Goal: Task Accomplishment & Management: Use online tool/utility

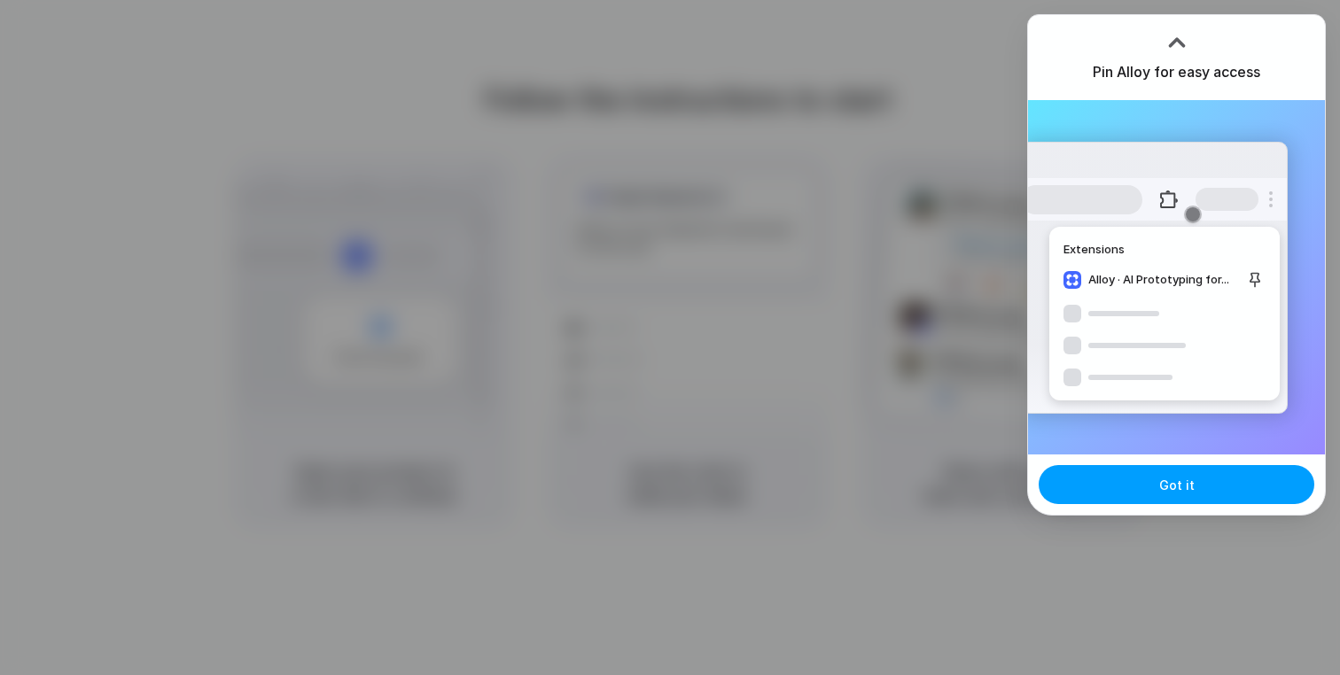
click at [1192, 493] on button "Got it" at bounding box center [1176, 484] width 276 height 39
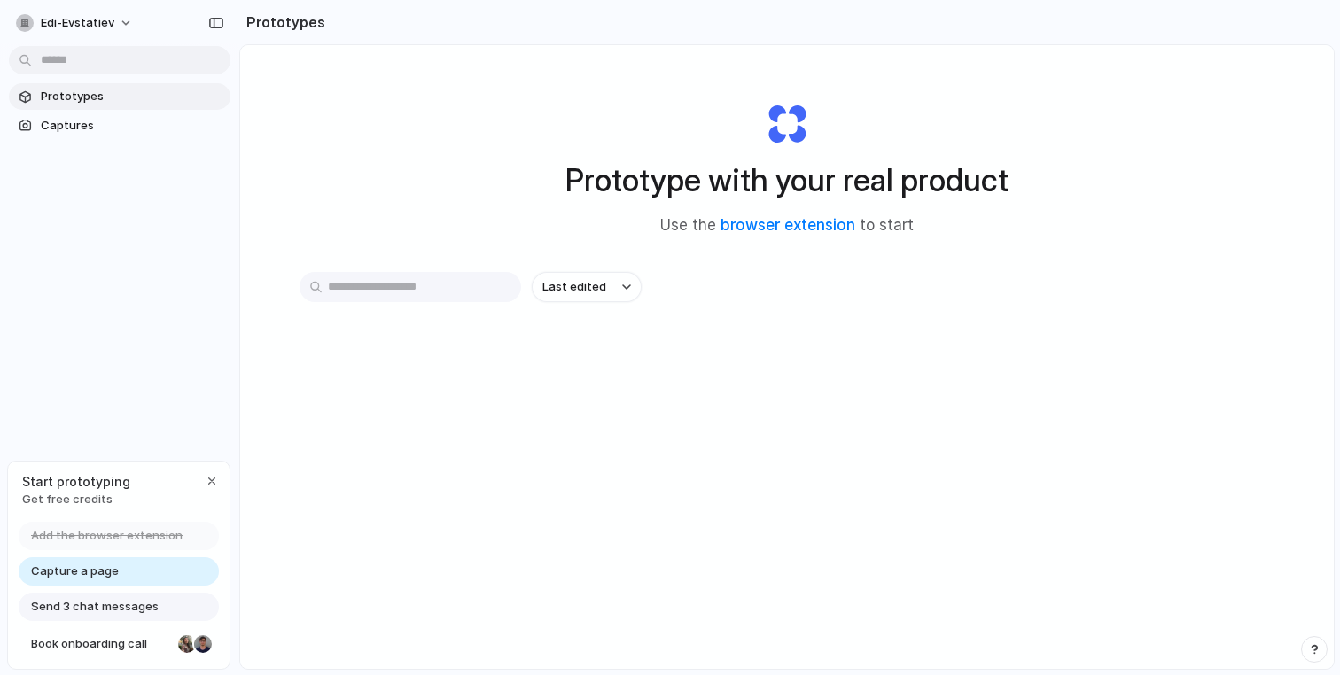
click at [150, 576] on div "Capture a page" at bounding box center [119, 571] width 200 height 28
click at [85, 132] on span "Captures" at bounding box center [132, 126] width 183 height 18
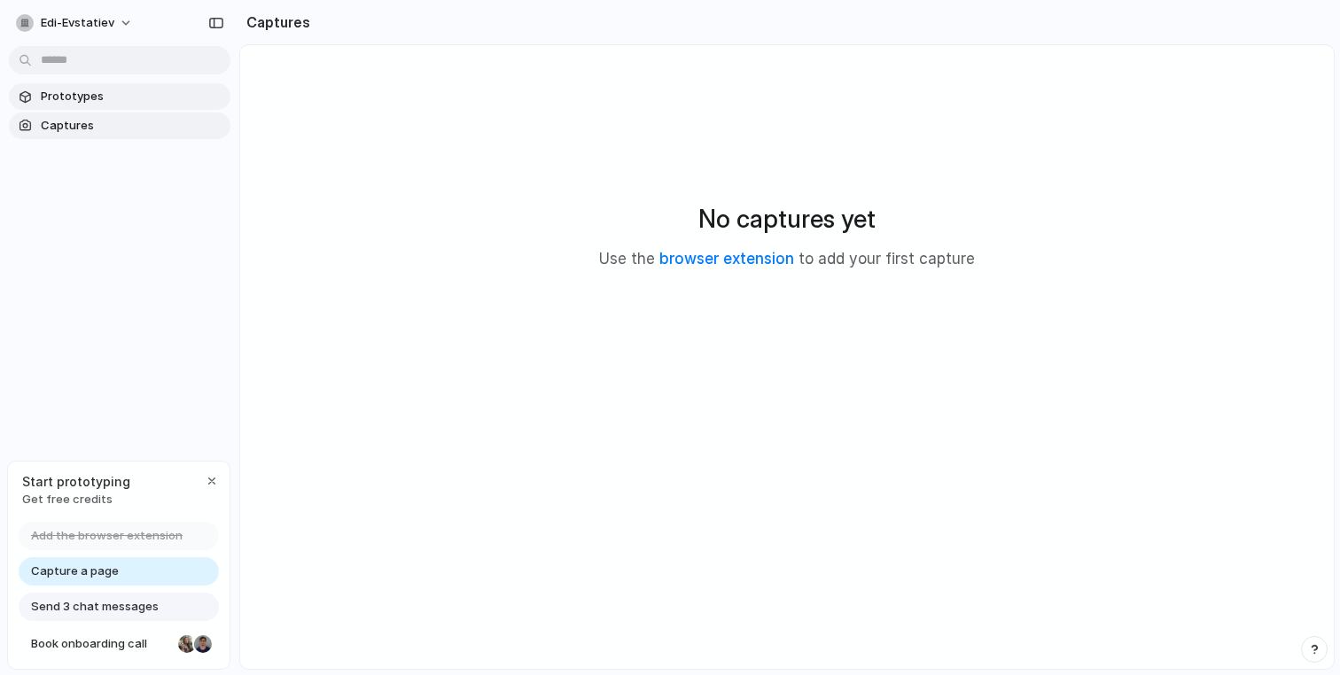
click at [96, 93] on span "Prototypes" at bounding box center [132, 97] width 183 height 18
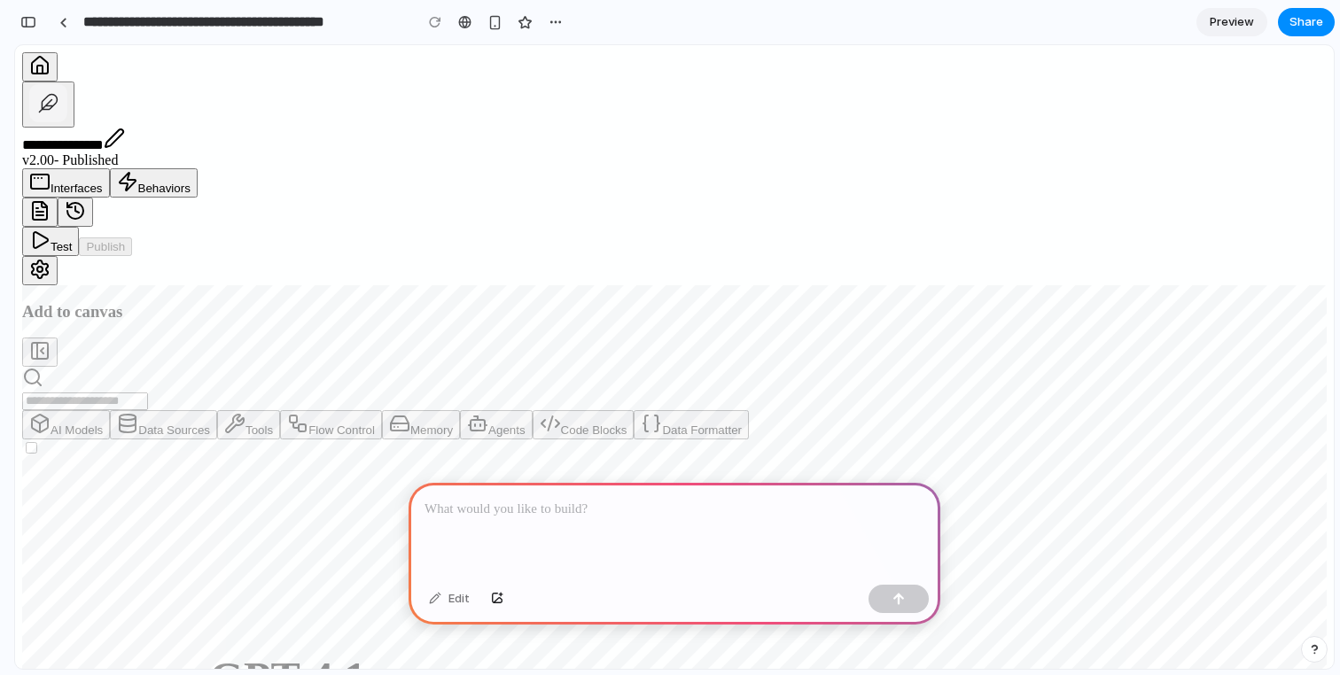
drag, startPoint x: 677, startPoint y: 273, endPoint x: 547, endPoint y: 272, distance: 130.2
click at [174, 302] on div "Add to canvas" at bounding box center [674, 335] width 1304 height 66
click at [562, 518] on p at bounding box center [674, 509] width 500 height 21
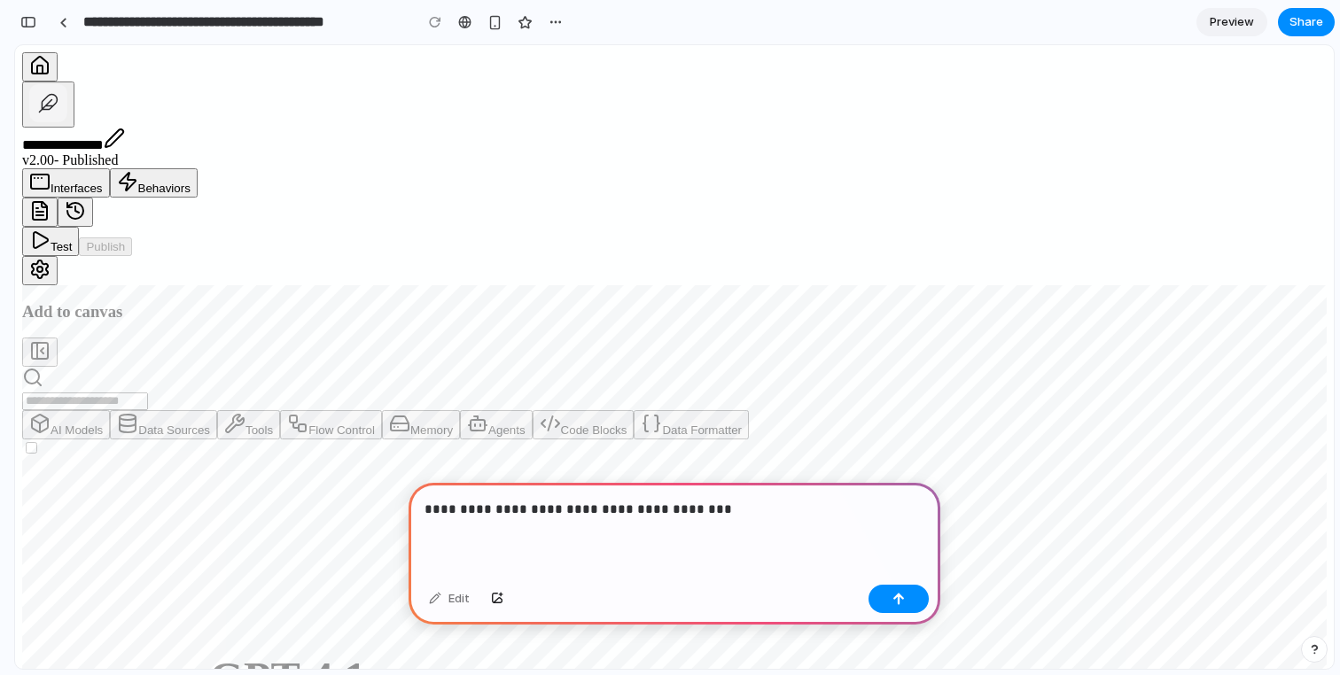
click at [50, 340] on icon "button" at bounding box center [39, 350] width 21 height 21
click at [776, 517] on p "**********" at bounding box center [674, 509] width 500 height 21
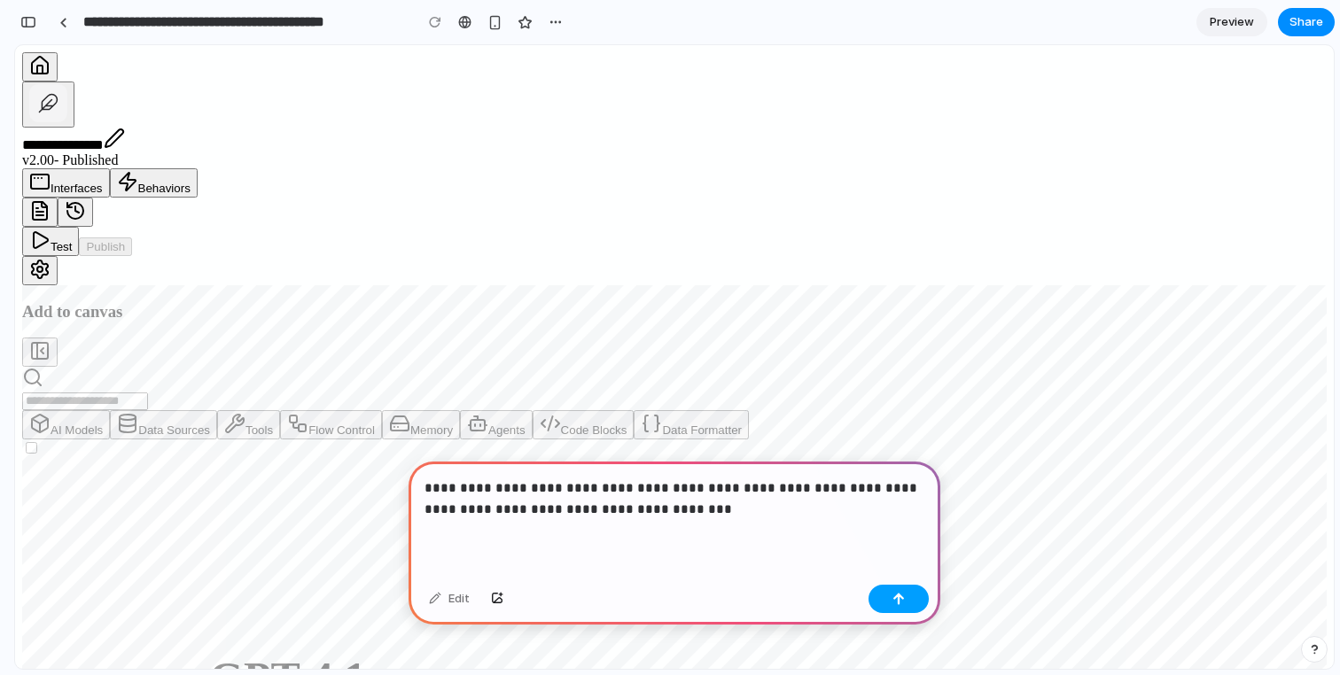
click at [913, 599] on button "button" at bounding box center [898, 599] width 60 height 28
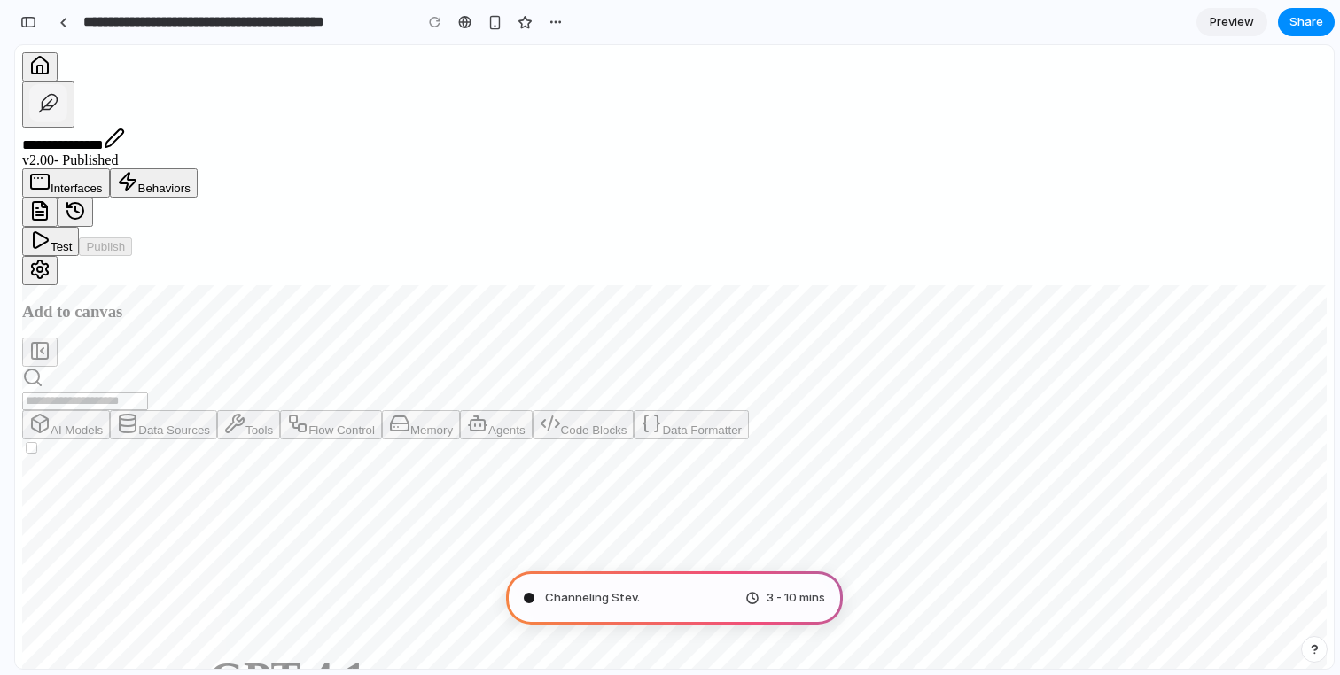
type input "**********"
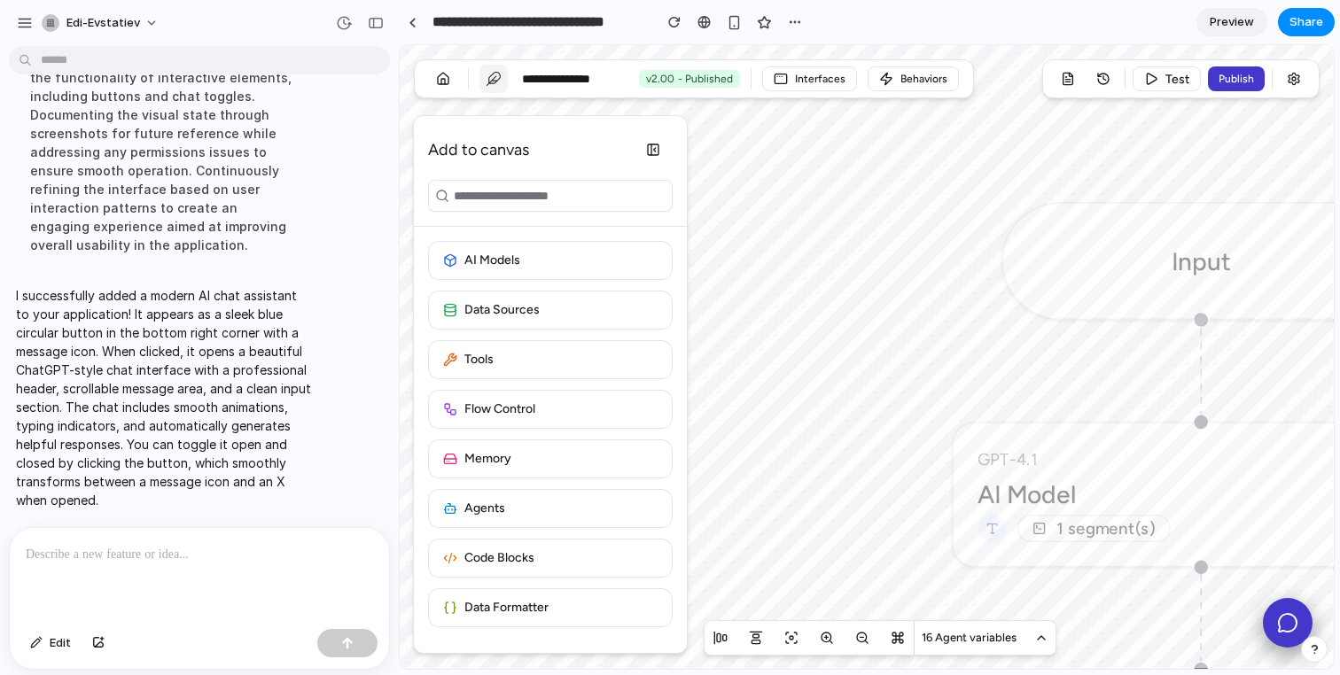
scroll to position [284, 0]
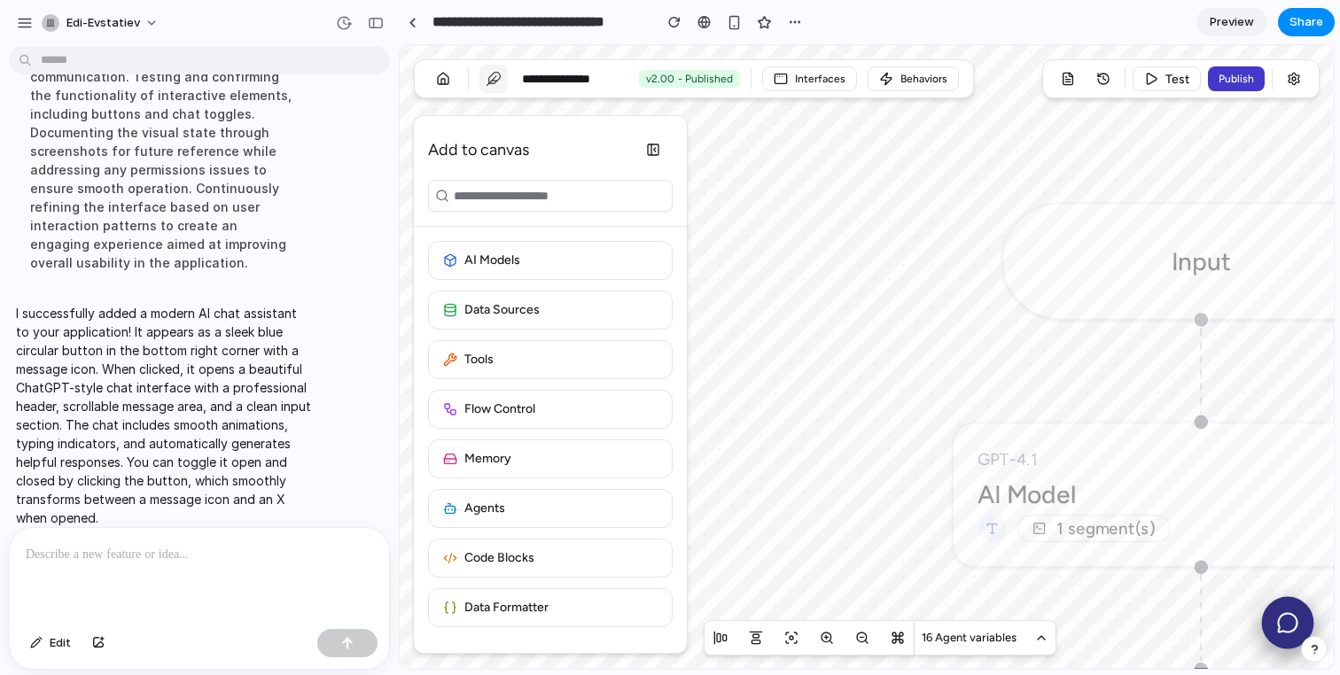
click at [1292, 618] on icon at bounding box center [1287, 622] width 22 height 22
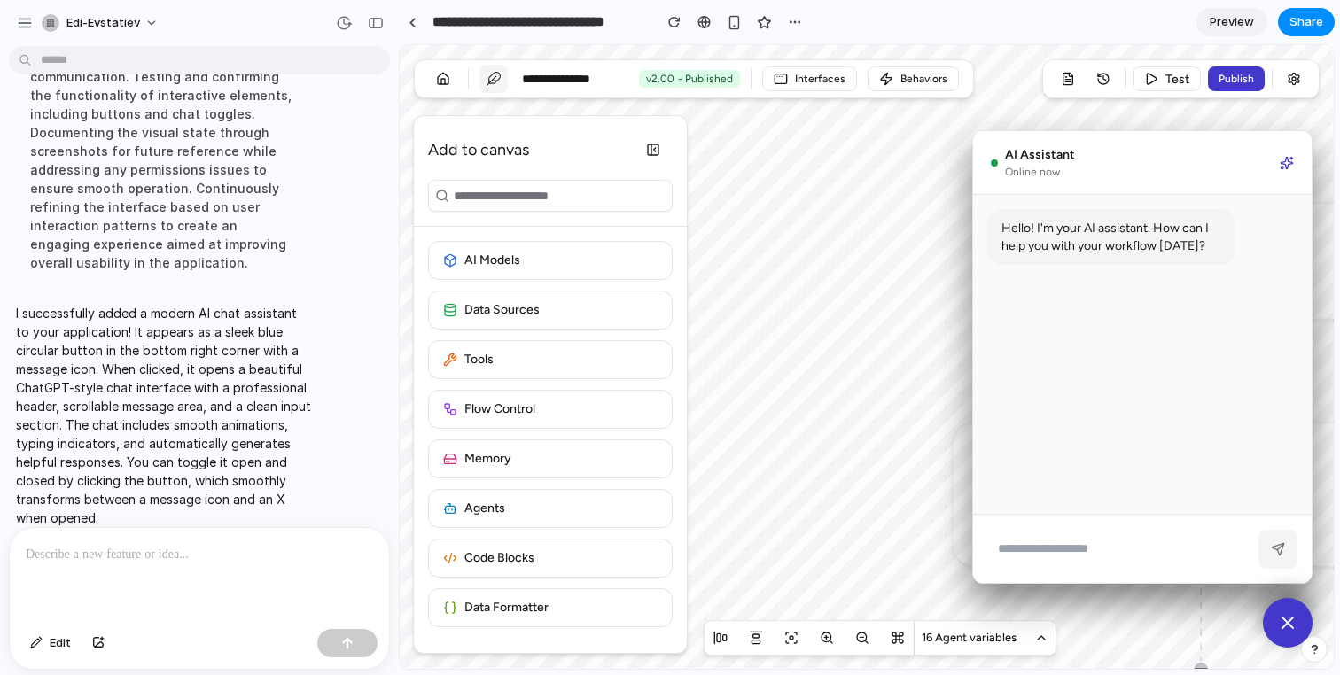
click at [1142, 548] on input at bounding box center [1119, 549] width 264 height 40
type input "*"
click at [1281, 160] on icon at bounding box center [1286, 163] width 12 height 12
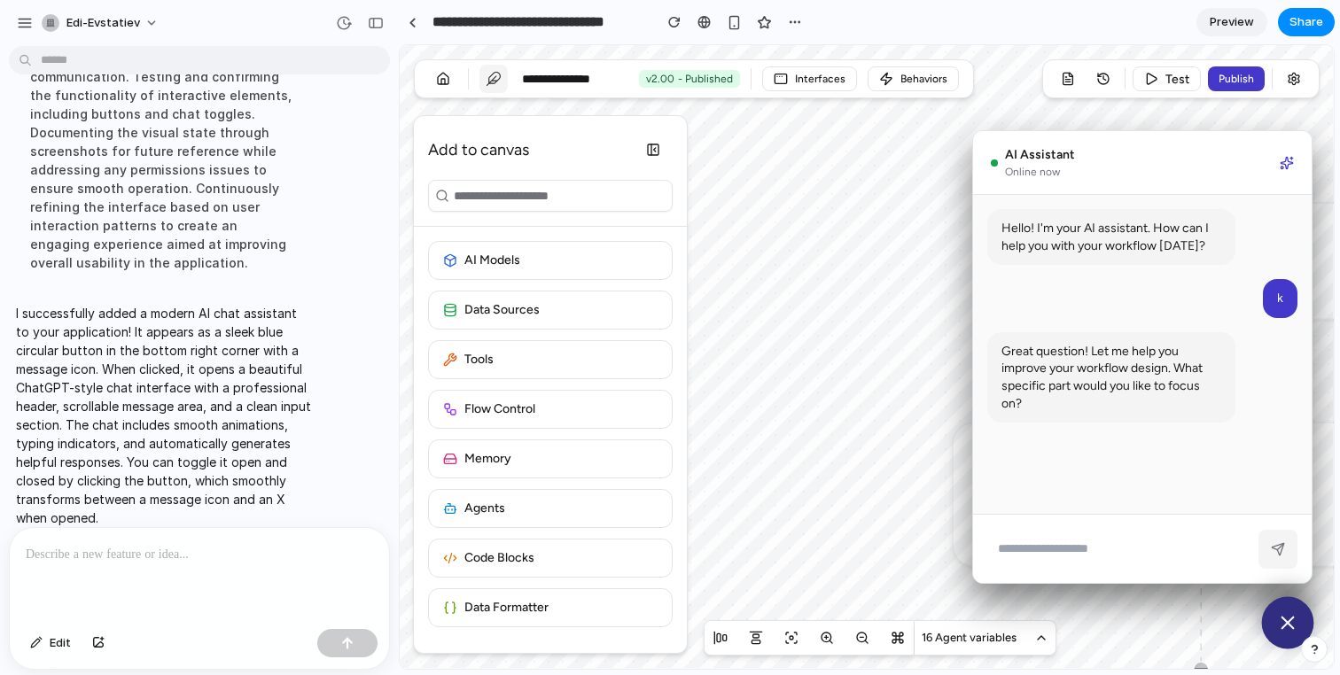
click at [1297, 607] on button at bounding box center [1288, 623] width 52 height 52
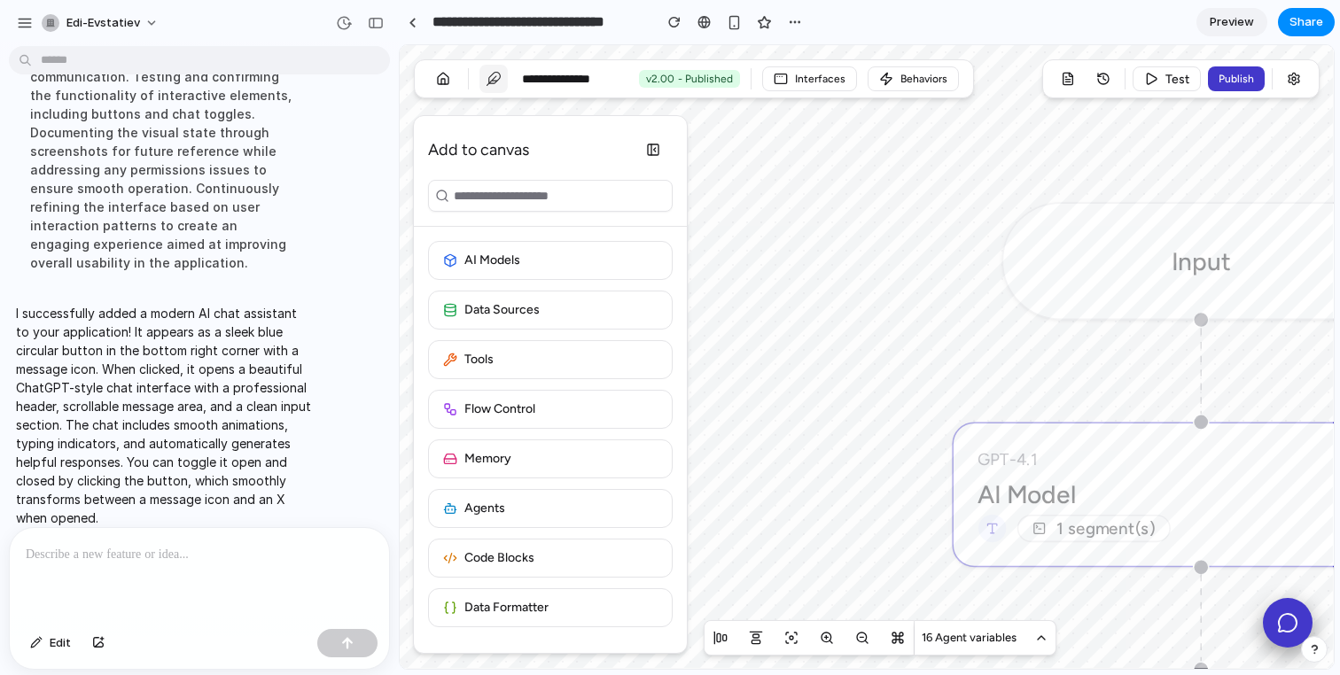
click at [1200, 431] on div "GPT-4.1 AI Model 1 segment(s)" at bounding box center [1200, 494] width 491 height 138
click at [457, 368] on button "Tools" at bounding box center [550, 359] width 245 height 39
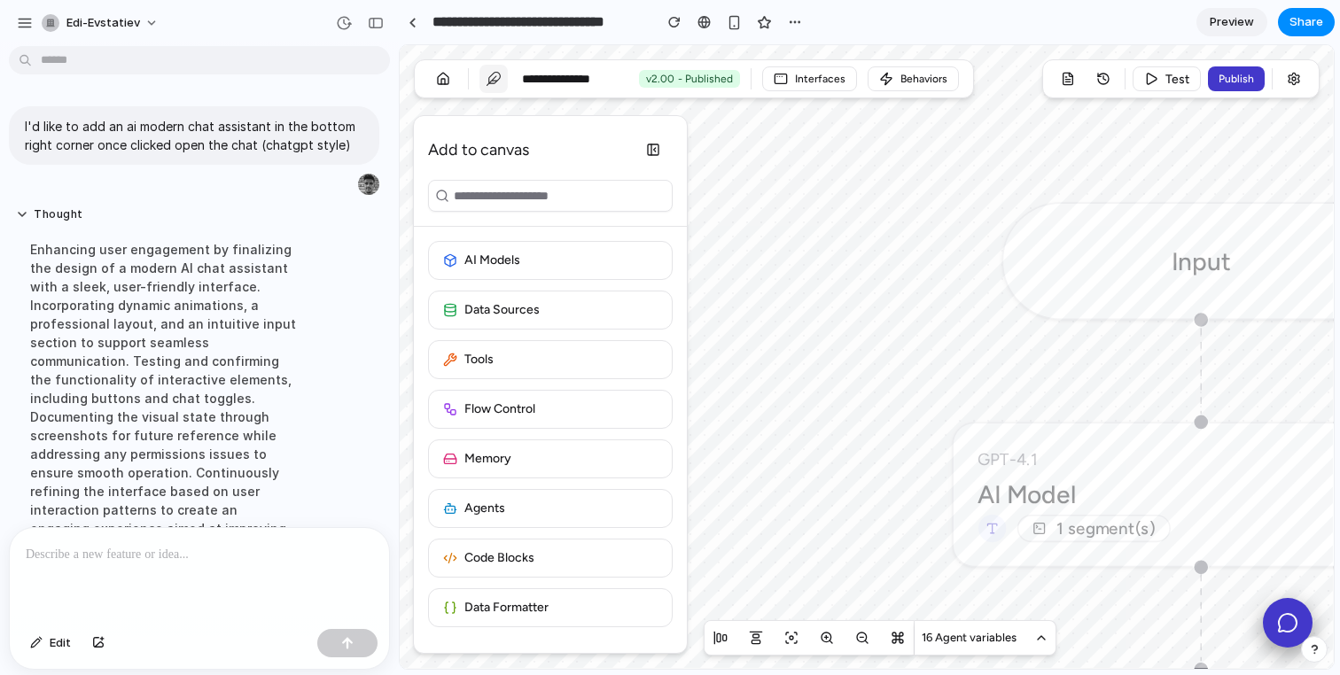
click at [1227, 27] on span "Preview" at bounding box center [1231, 22] width 44 height 18
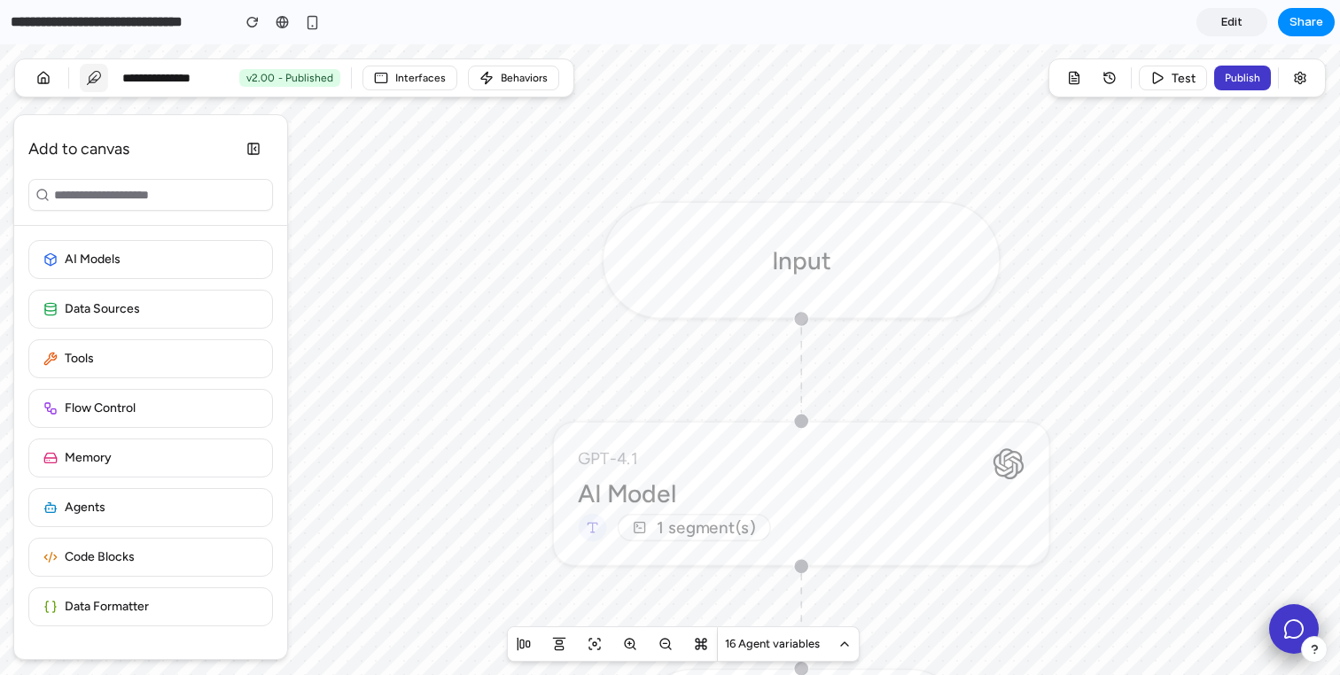
click at [848, 644] on icon "button" at bounding box center [844, 644] width 14 height 14
click at [806, 272] on p "Input" at bounding box center [801, 260] width 59 height 39
click at [491, 86] on button "Behaviors" at bounding box center [513, 78] width 91 height 25
click at [380, 85] on button "Interfaces" at bounding box center [409, 78] width 95 height 25
click at [285, 68] on div "**********" at bounding box center [229, 77] width 221 height 21
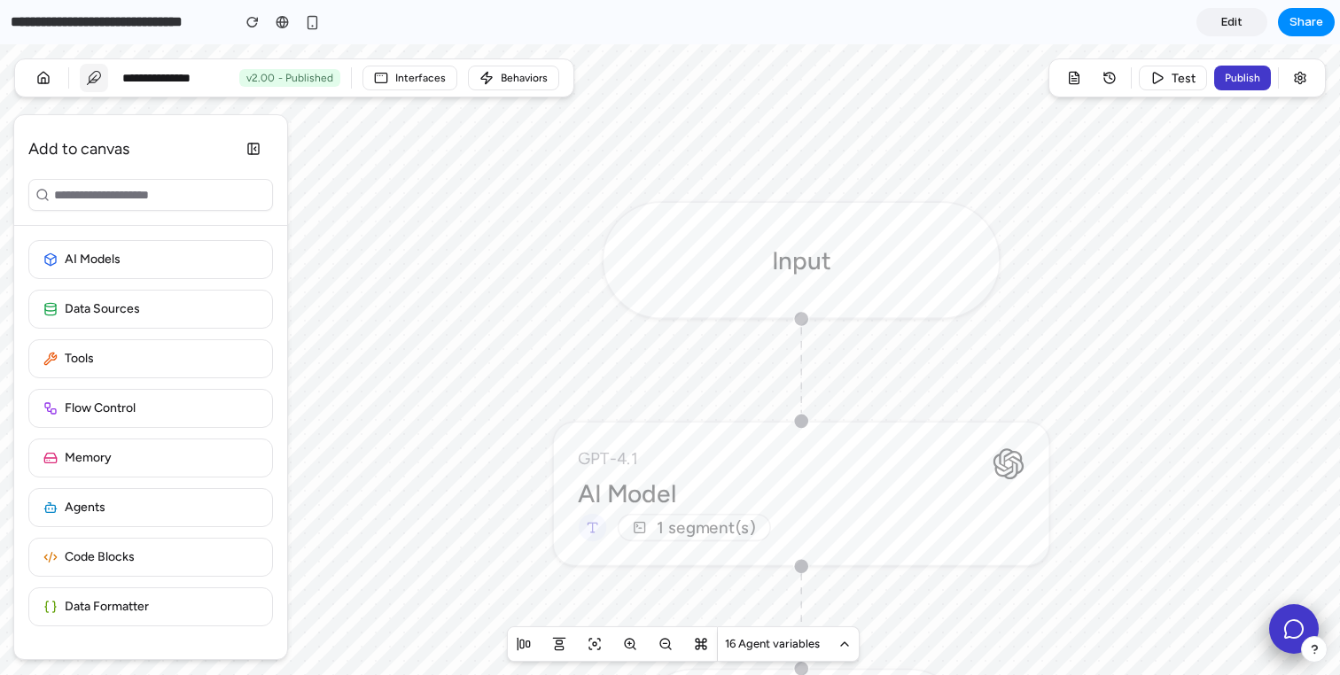
click at [295, 79] on span "- Published" at bounding box center [305, 78] width 55 height 14
click at [249, 153] on rect "button" at bounding box center [253, 149] width 11 height 11
click at [1285, 627] on icon at bounding box center [1294, 629] width 19 height 19
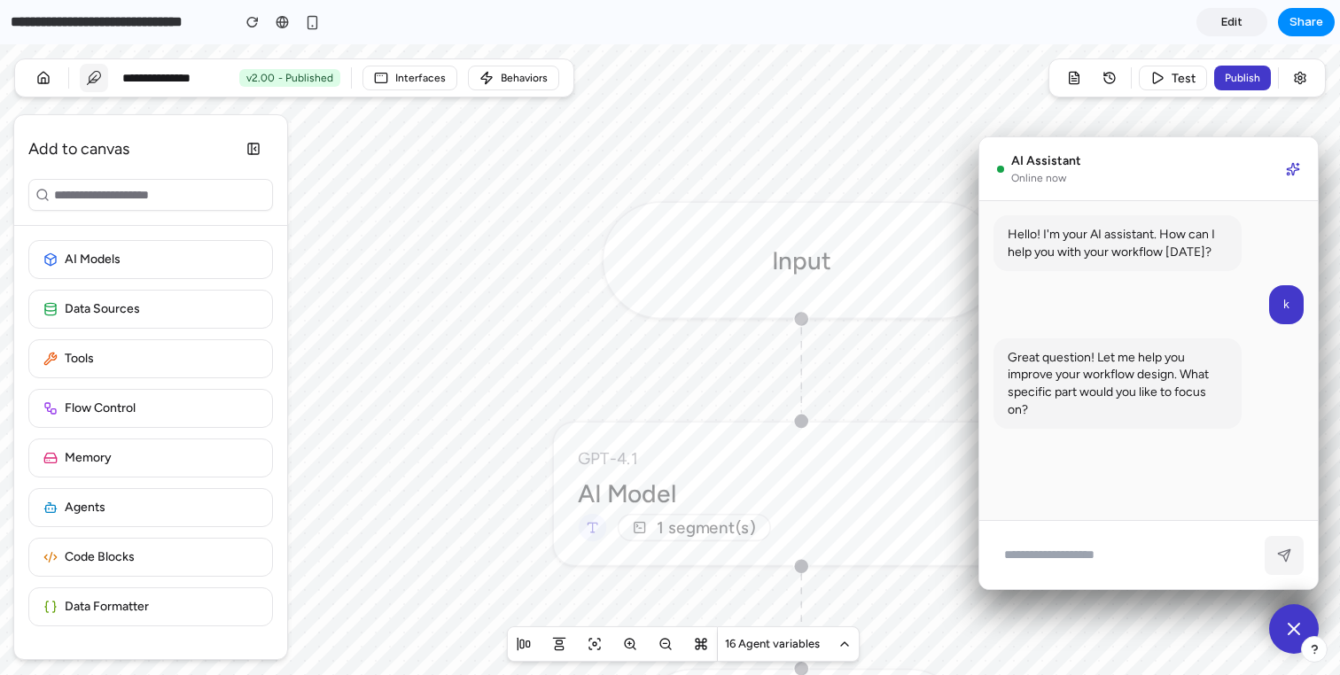
click at [1295, 167] on icon at bounding box center [1292, 169] width 12 height 12
click at [49, 81] on icon "button" at bounding box center [43, 78] width 14 height 14
click at [58, 24] on input "**********" at bounding box center [116, 22] width 218 height 32
click at [220, 28] on input "**********" at bounding box center [116, 22] width 218 height 32
click at [283, 71] on span "- Published" at bounding box center [305, 78] width 55 height 14
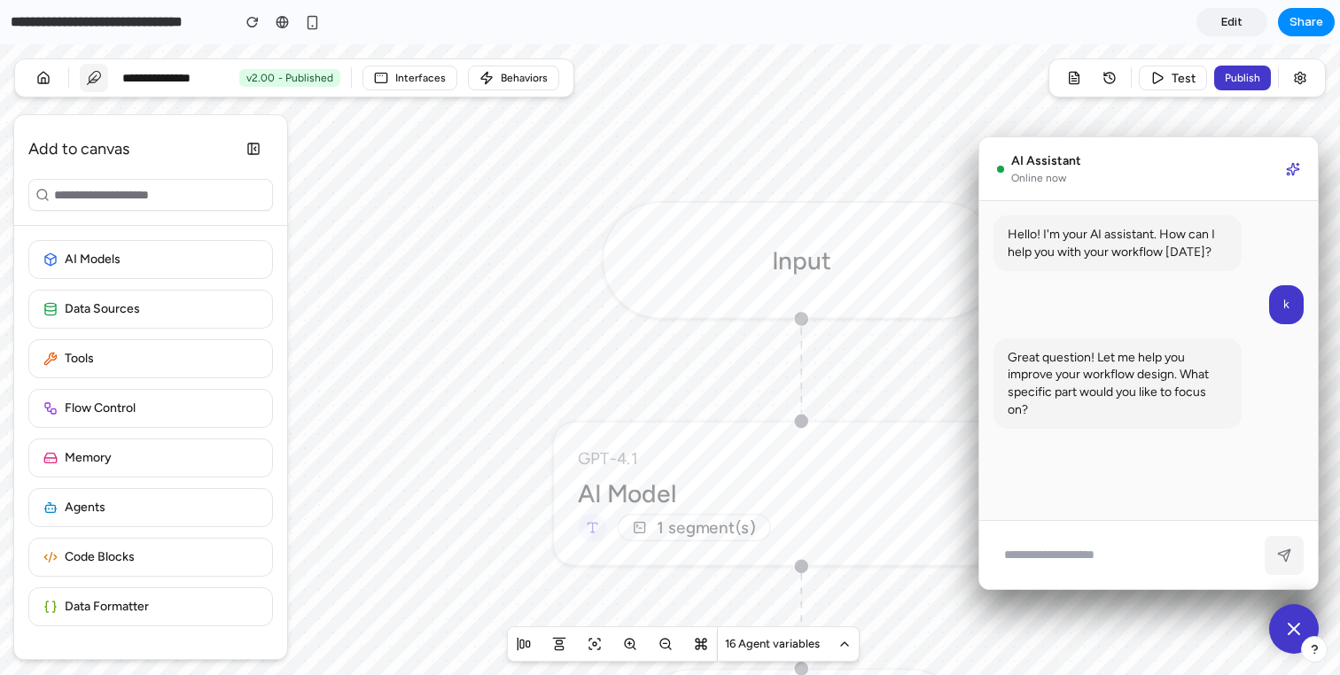
click at [1231, 35] on link "Edit" at bounding box center [1231, 22] width 71 height 28
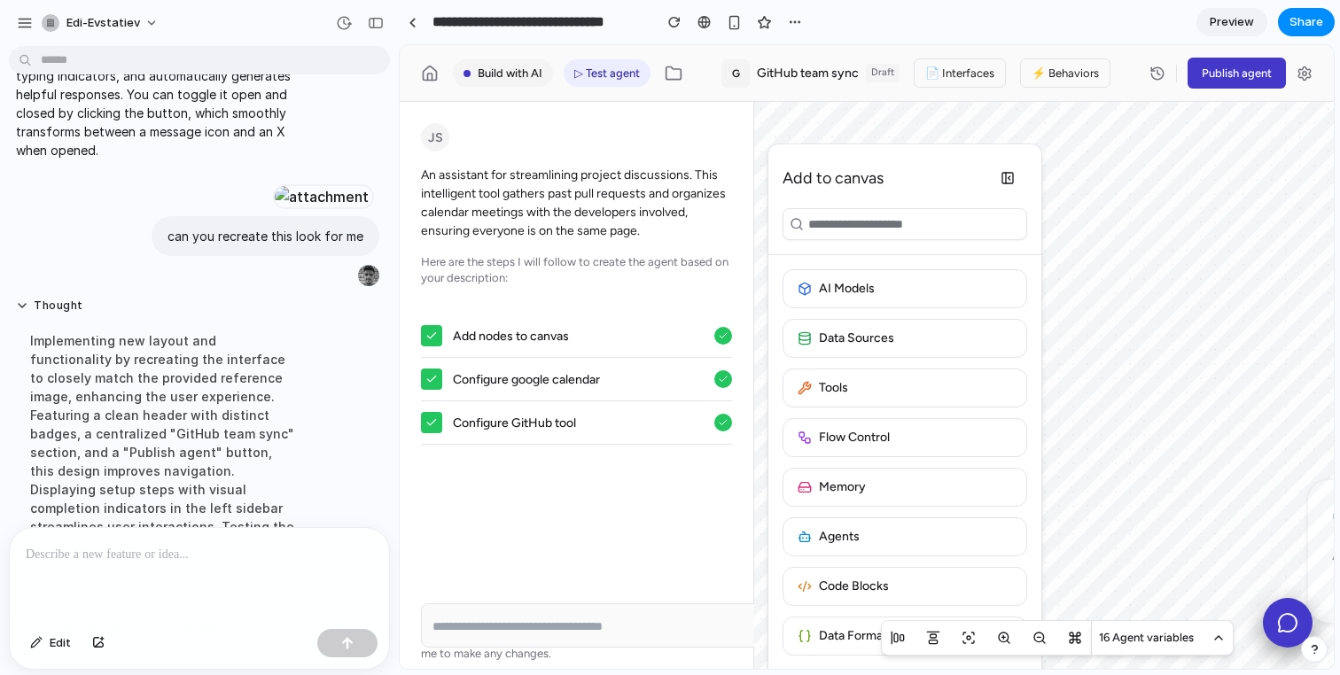
scroll to position [874, 0]
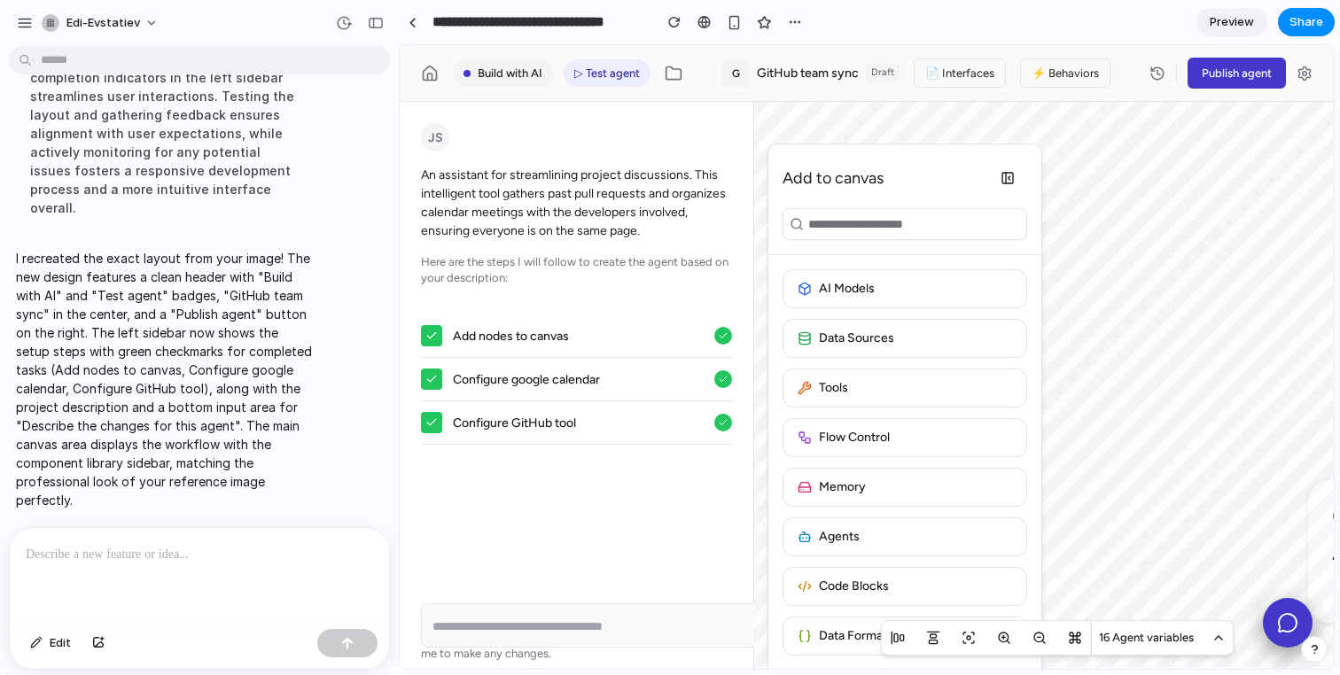
click at [656, 337] on div "Add nodes to canvas" at bounding box center [576, 336] width 311 height 43
click at [566, 630] on input at bounding box center [866, 626] width 868 height 19
type input "***"
click at [529, 330] on span "Add nodes to canvas" at bounding box center [511, 336] width 116 height 19
click at [518, 382] on span "Configure google calendar" at bounding box center [526, 379] width 147 height 19
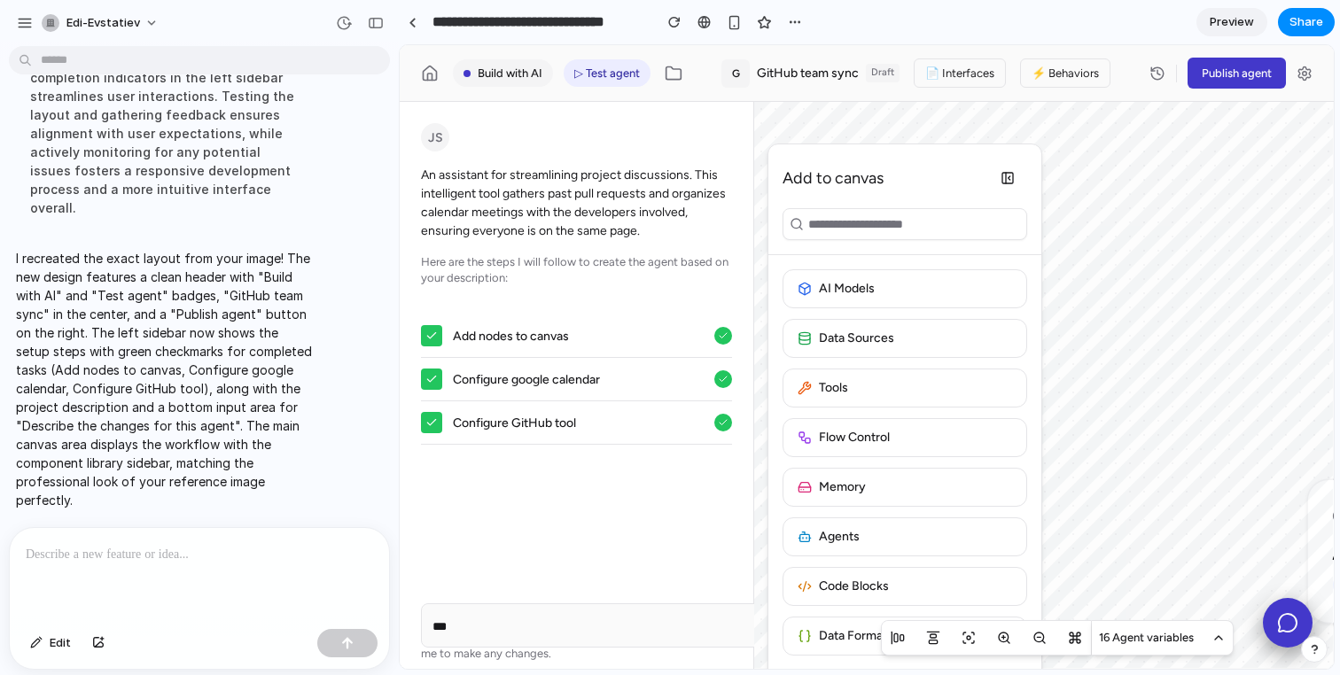
click at [430, 133] on div "JS" at bounding box center [435, 137] width 28 height 28
click at [1241, 9] on link "Preview" at bounding box center [1231, 22] width 71 height 28
